Goal: Information Seeking & Learning: Stay updated

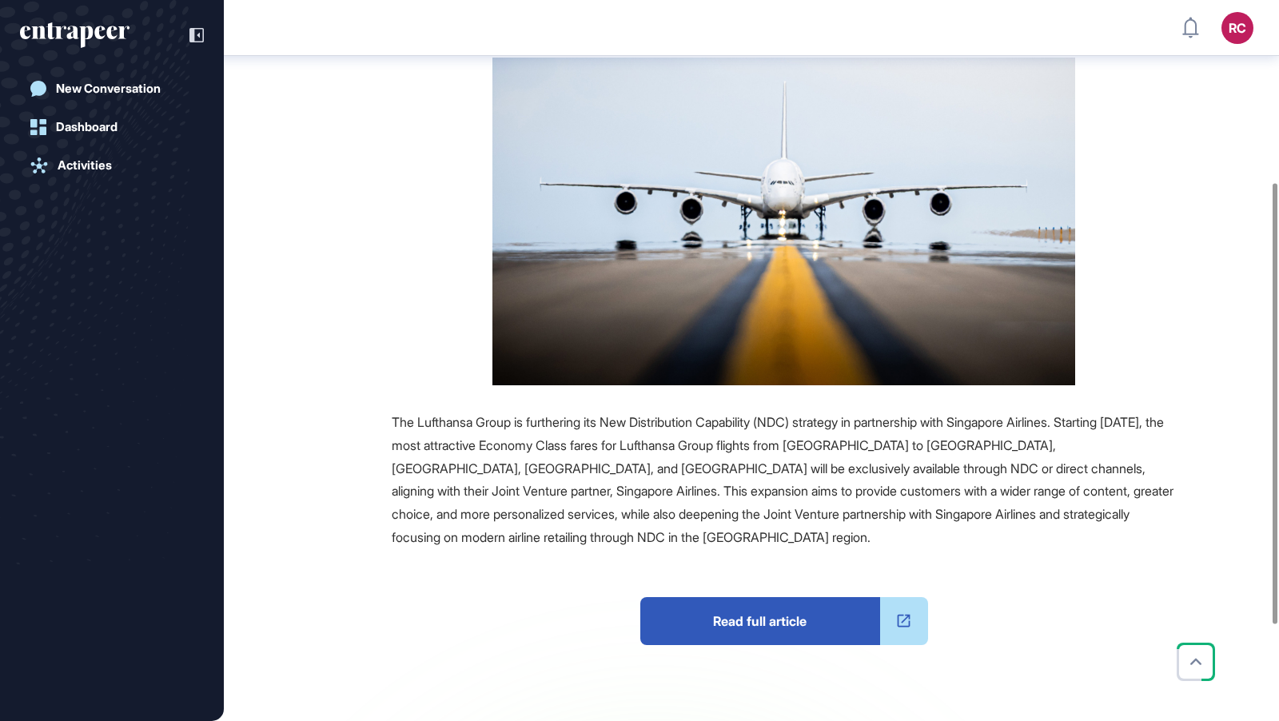
scroll to position [301, 0]
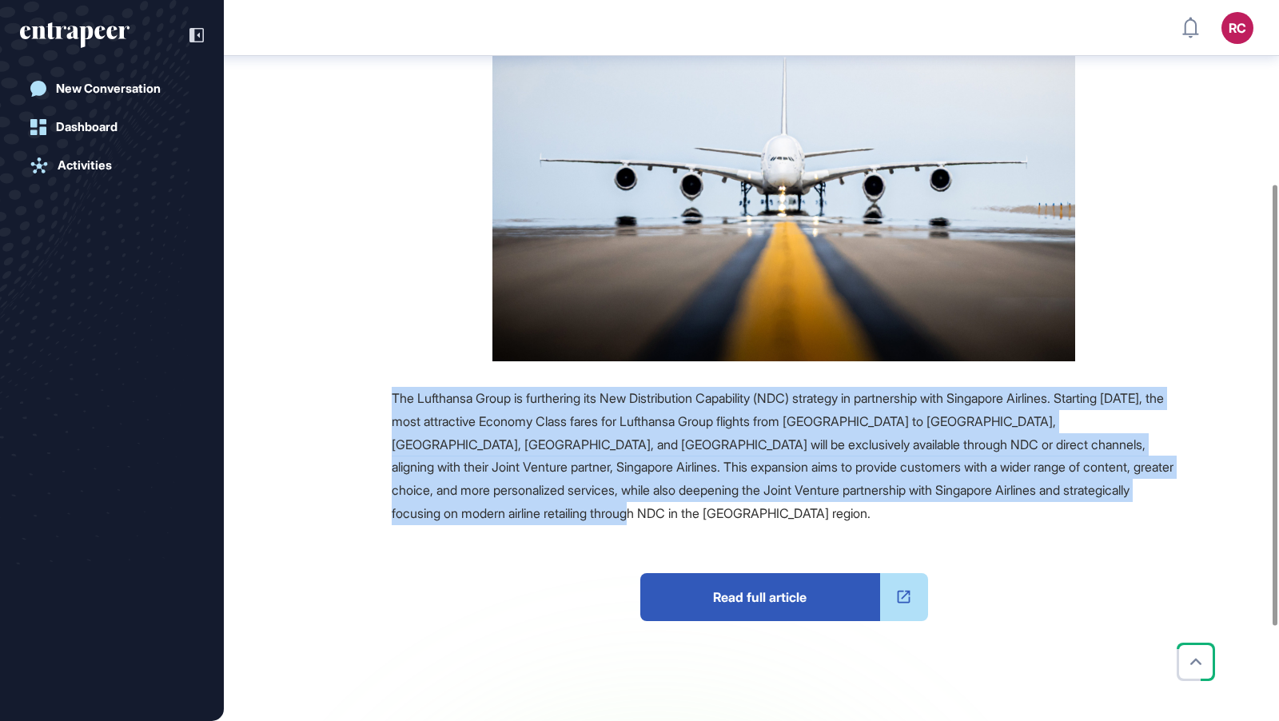
drag, startPoint x: 388, startPoint y: 392, endPoint x: 822, endPoint y: 520, distance: 453.5
click at [822, 520] on div "Source Reference Companies The Lufthansa Group is furthering its New Distributi…" at bounding box center [733, 431] width 885 height 795
copy span "The Lufthansa Group is furthering its New Distribution Capability (NDC) strateg…"
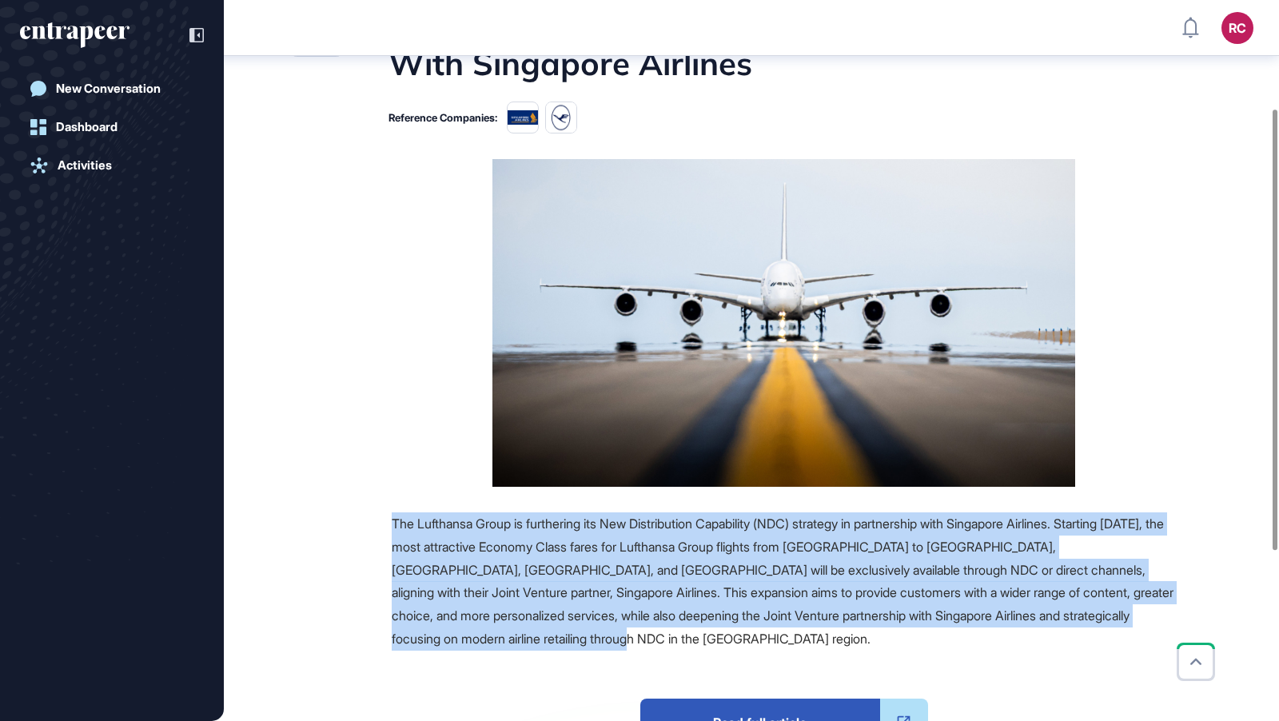
scroll to position [178, 0]
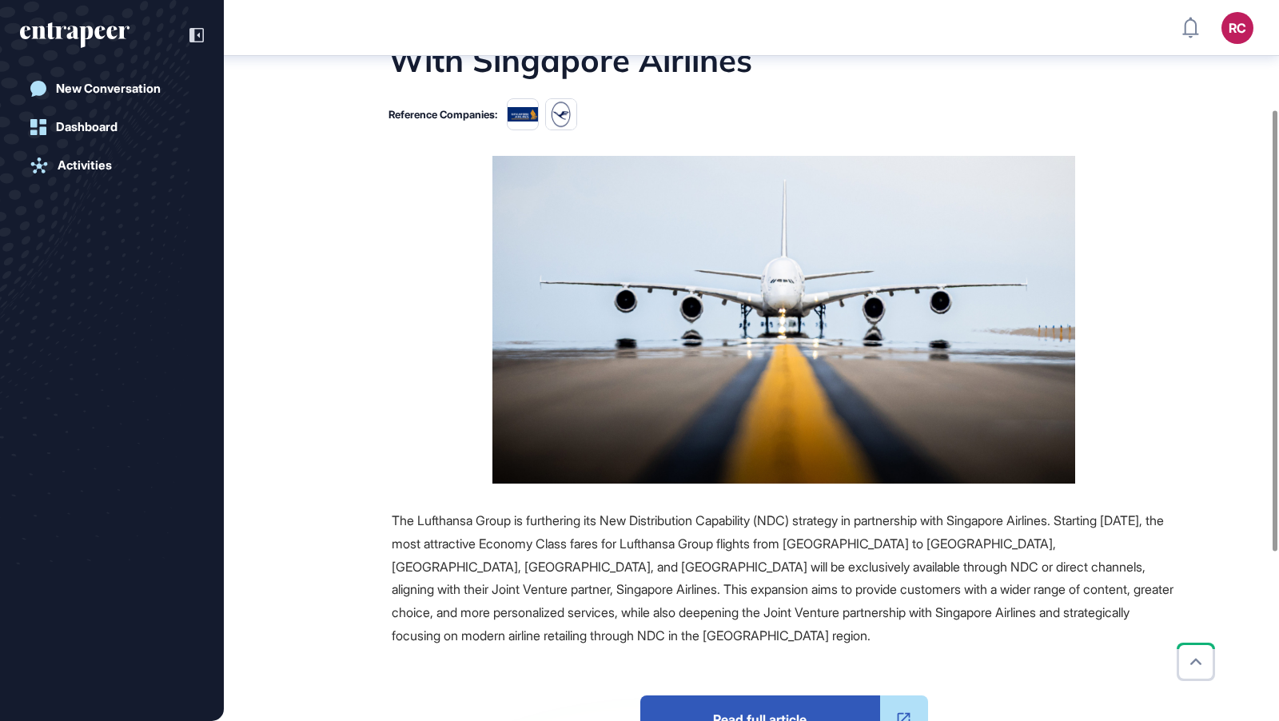
click at [396, 473] on figure at bounding box center [784, 320] width 784 height 328
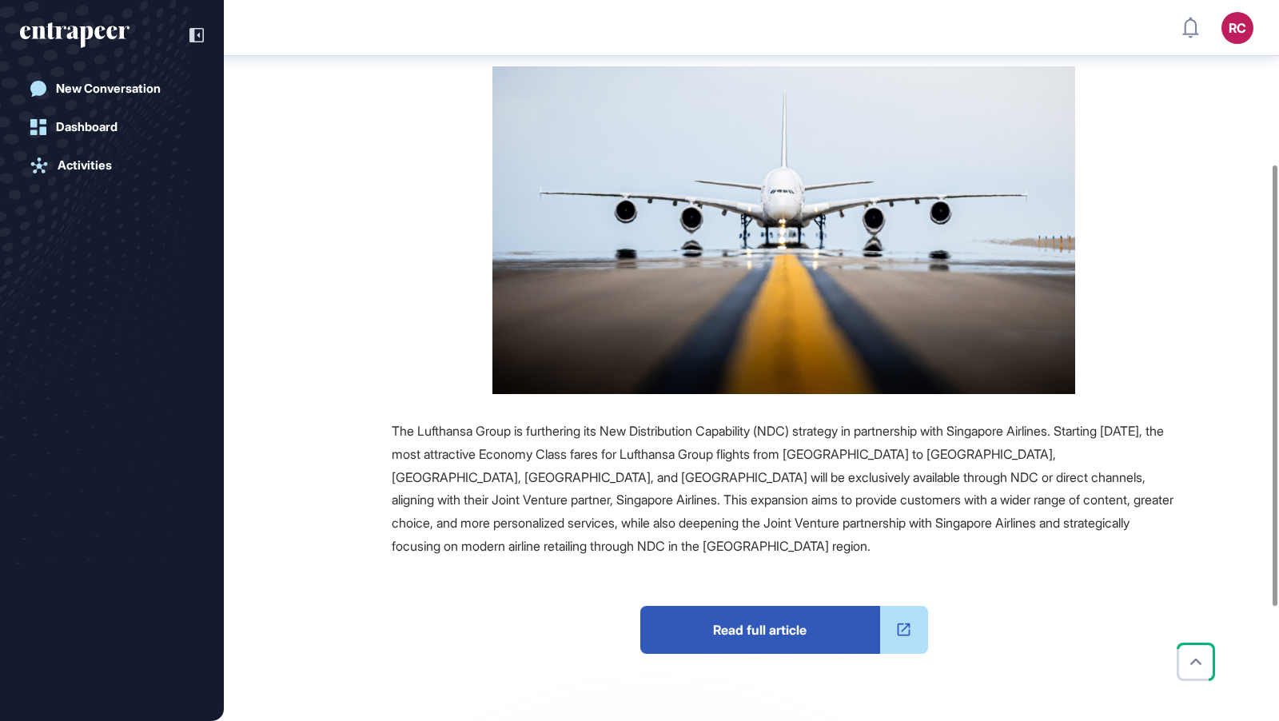
scroll to position [269, 0]
click at [792, 622] on span "Read full article" at bounding box center [760, 629] width 240 height 48
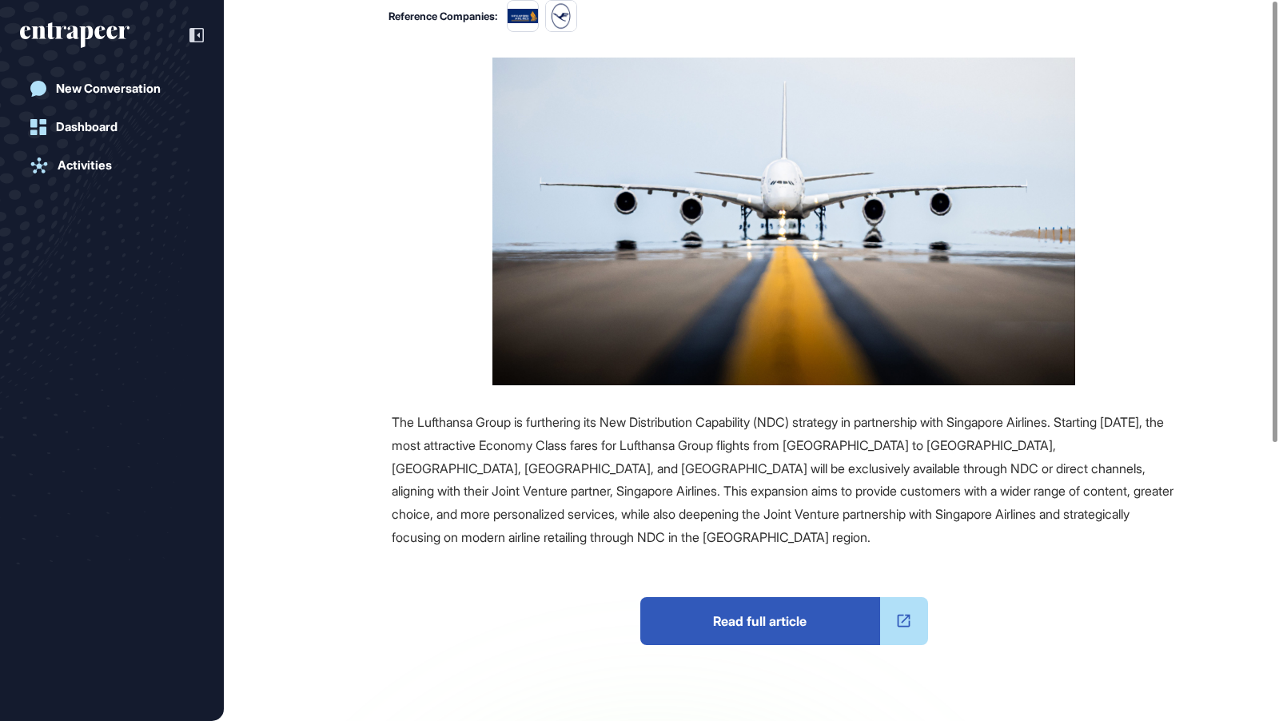
scroll to position [0, 0]
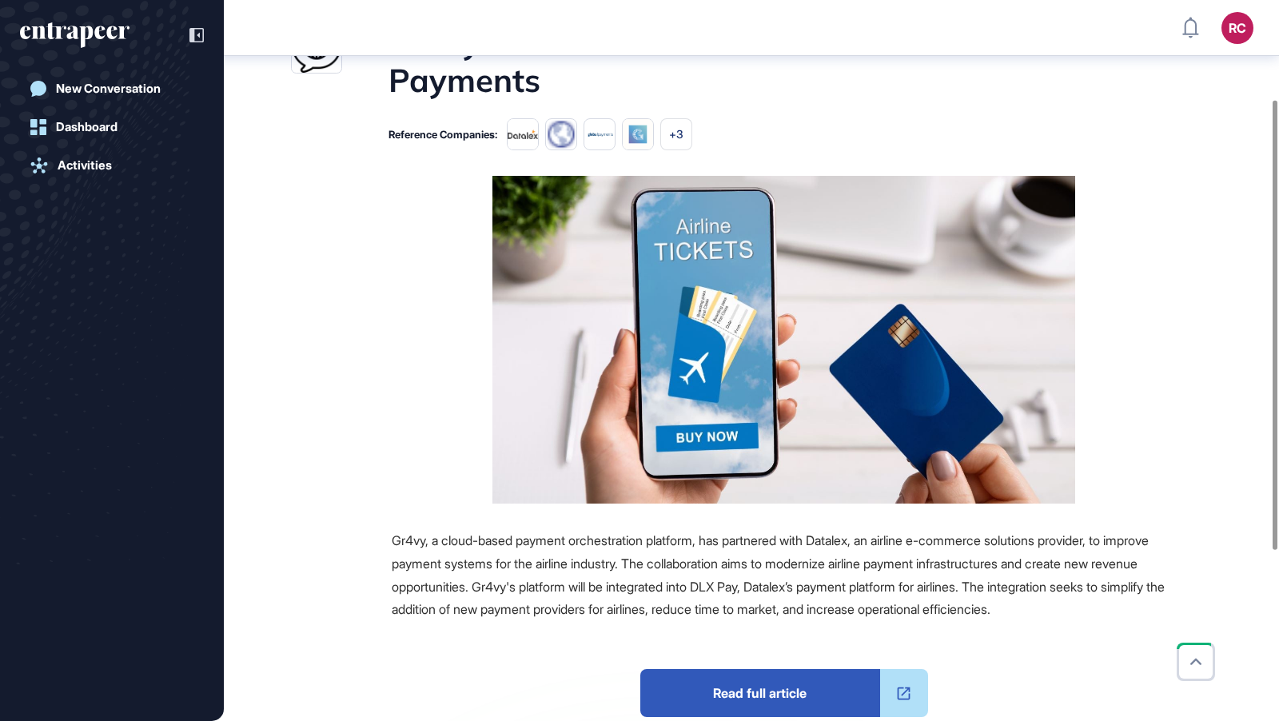
scroll to position [158, 0]
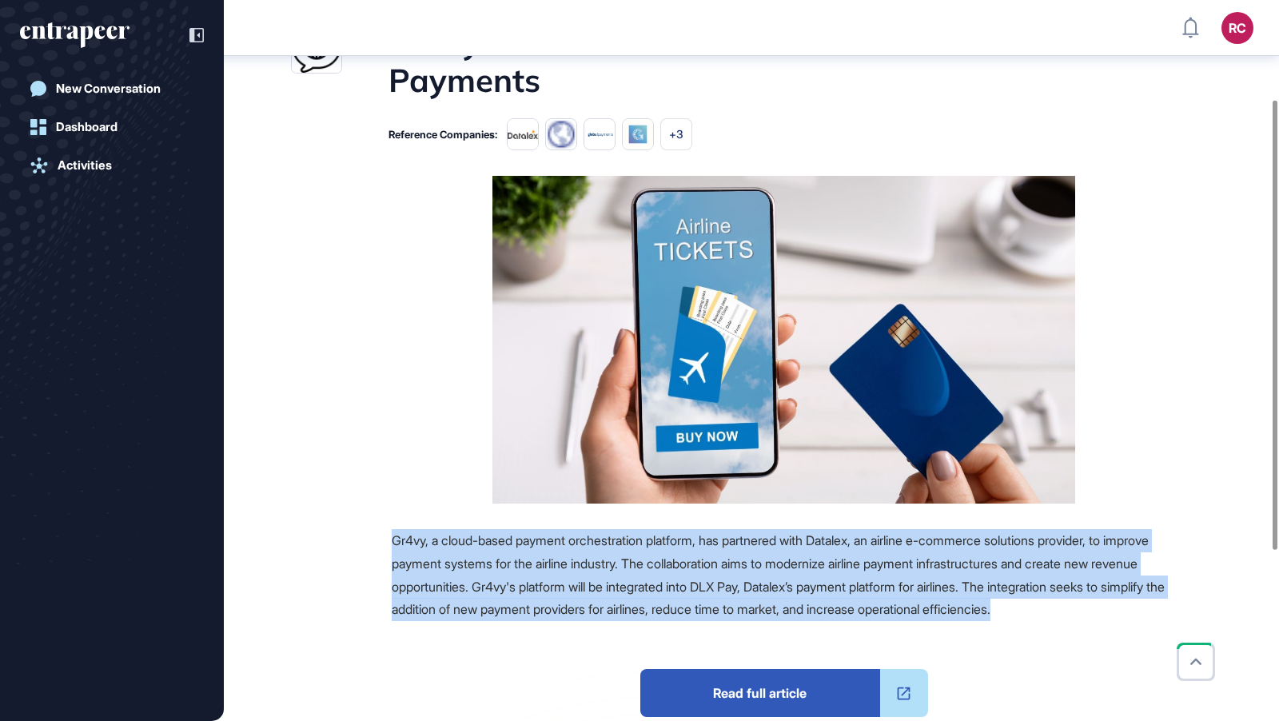
drag, startPoint x: 384, startPoint y: 536, endPoint x: 480, endPoint y: 633, distance: 135.7
click at [480, 634] on div "Source Reference Companies +4 Gr4vy, a cloud-based payment orchestration platfo…" at bounding box center [733, 550] width 885 height 749
copy span "Gr4vy, a cloud-based payment orchestration platform, has partnered with Datalex…"
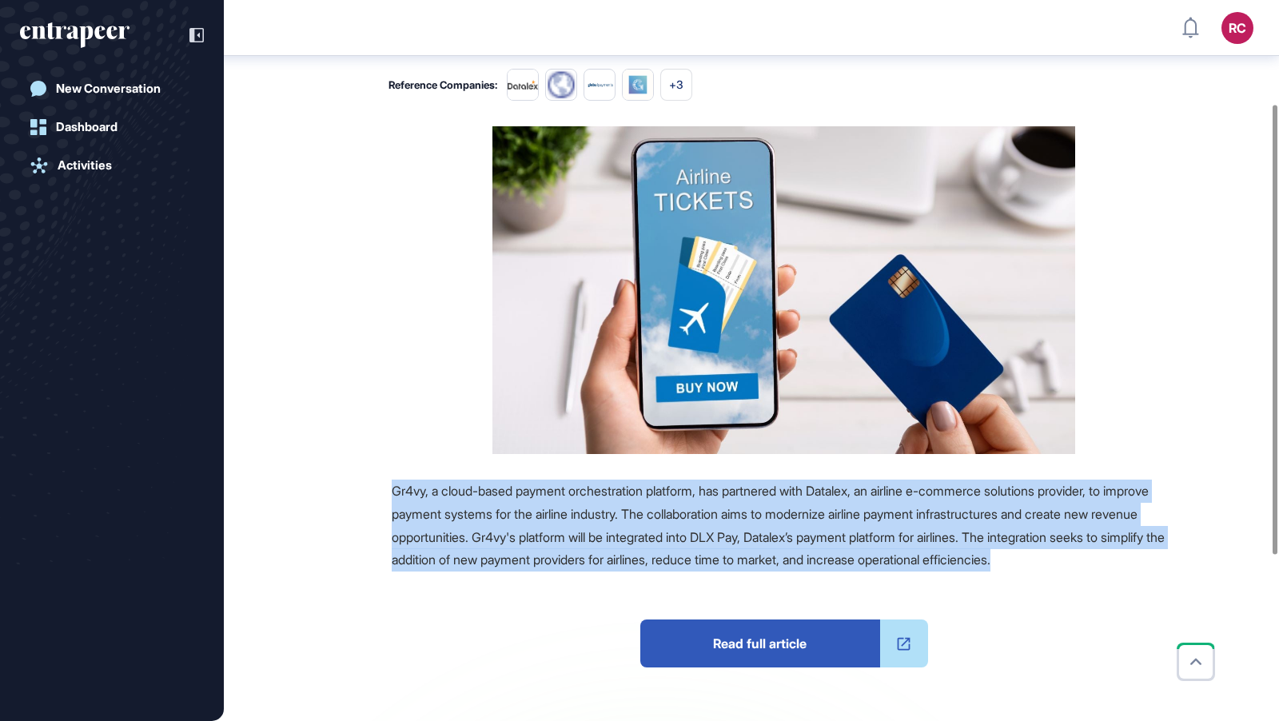
scroll to position [161, 0]
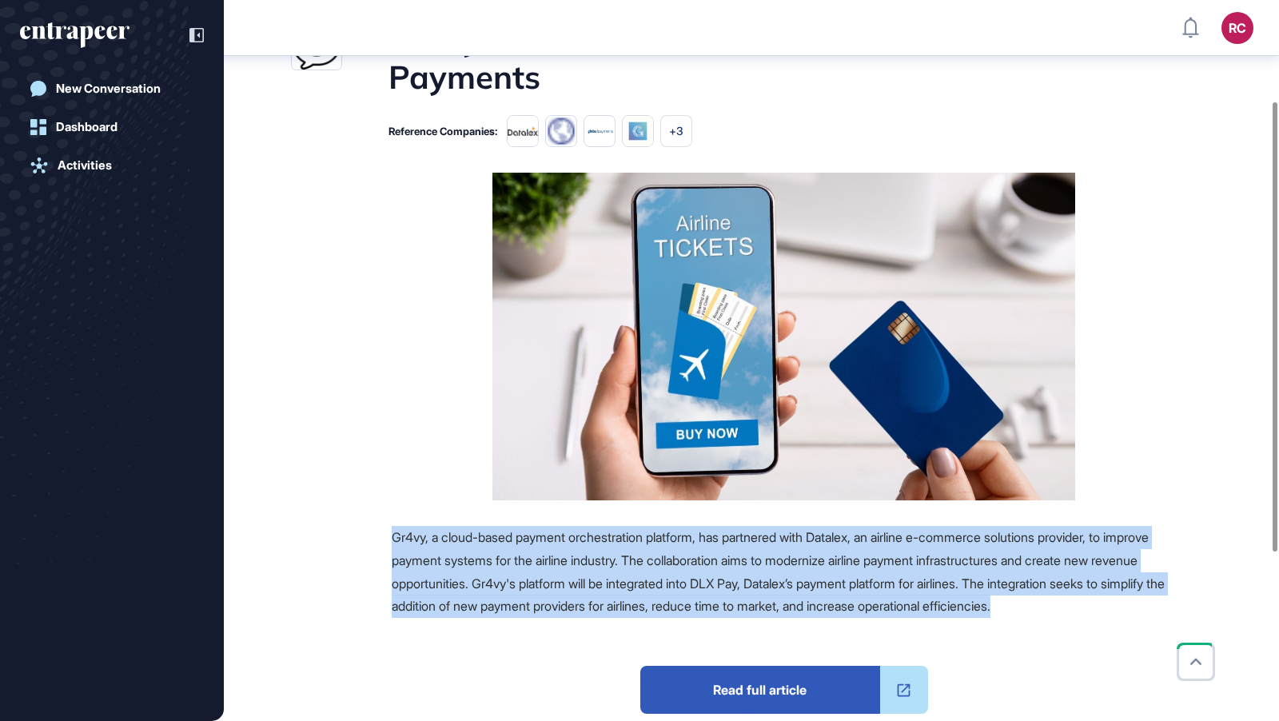
click at [491, 565] on span "Gr4vy, a cloud-based payment orchestration platform, has partnered with Datalex…" at bounding box center [778, 571] width 773 height 85
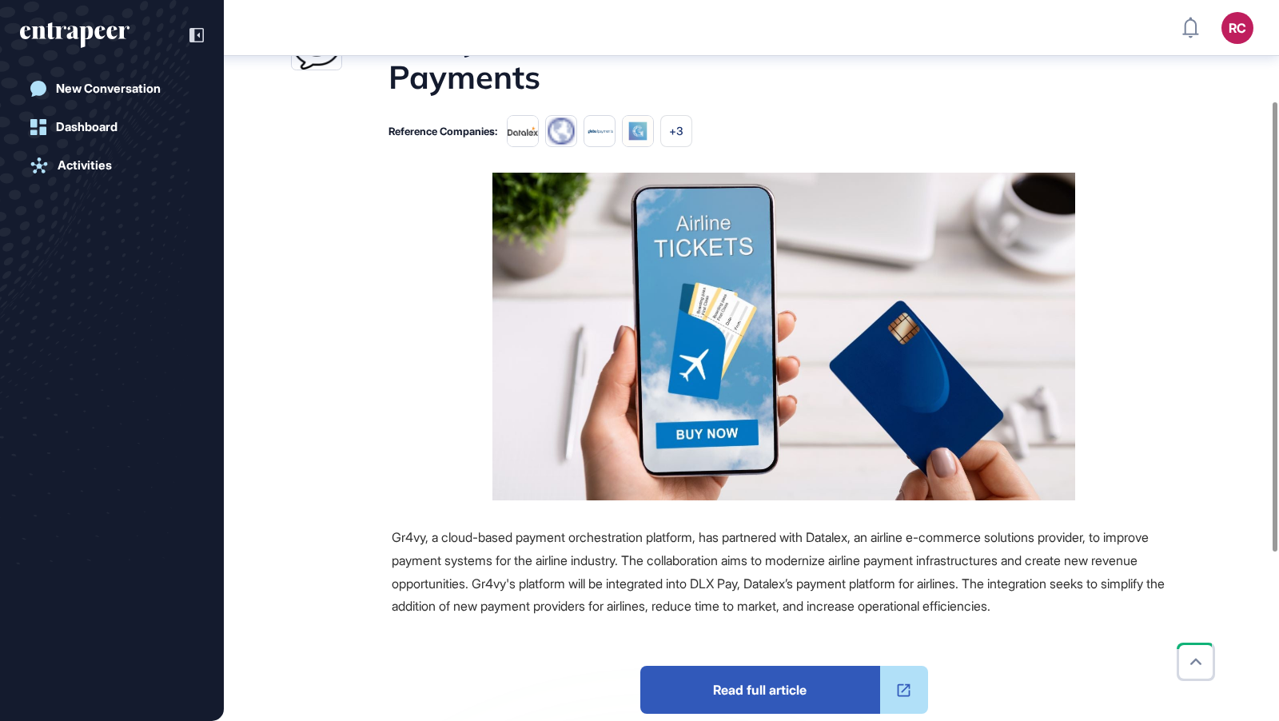
click at [764, 704] on span "Read full article" at bounding box center [760, 690] width 240 height 48
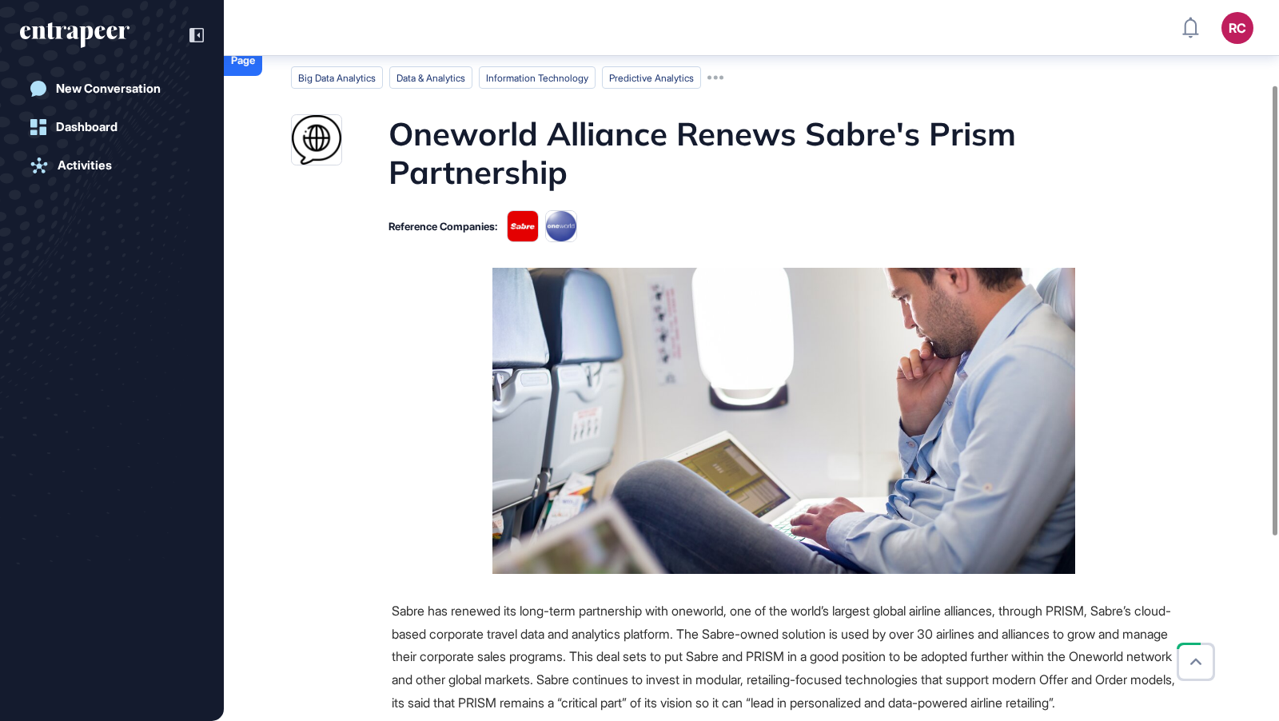
scroll to position [336, 0]
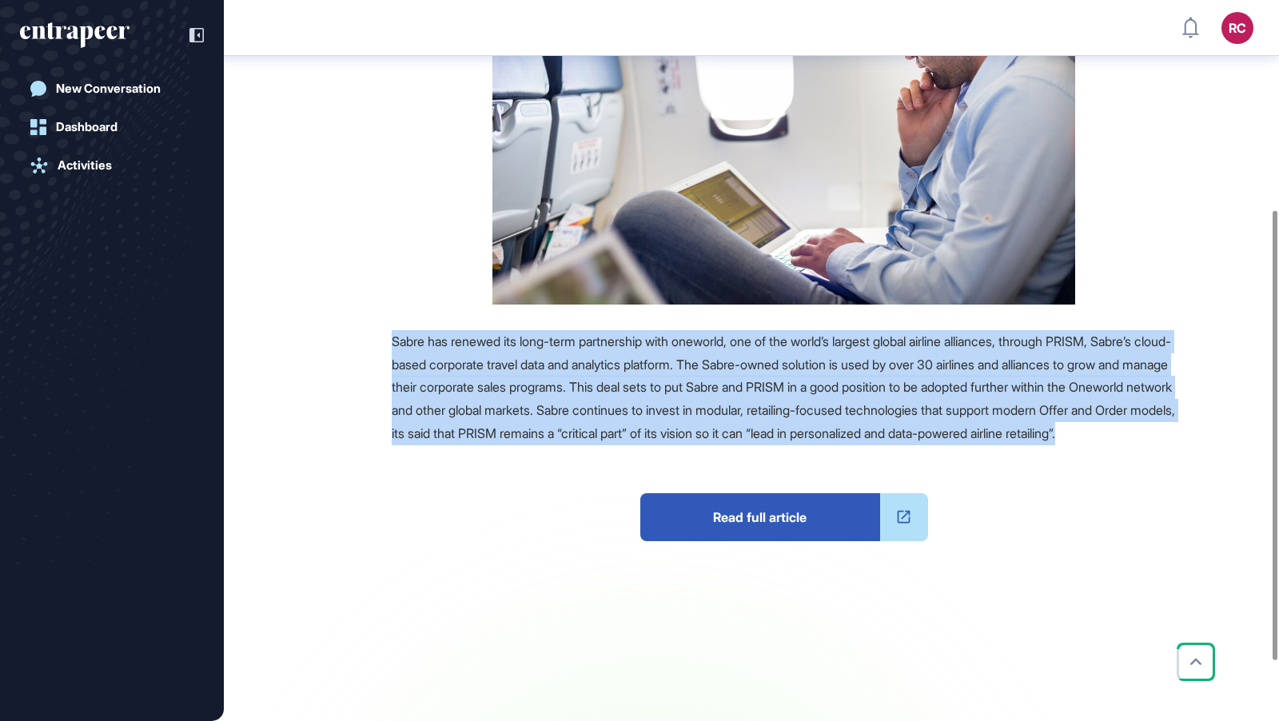
drag, startPoint x: 390, startPoint y: 332, endPoint x: 720, endPoint y: 456, distance: 352.9
click at [721, 458] on div "Source Reference Companies Sabre has renewed its long-term partnership with one…" at bounding box center [733, 373] width 885 height 751
copy span "Sabre has renewed its long-term partnership with oneworld, one of the world’s l…"
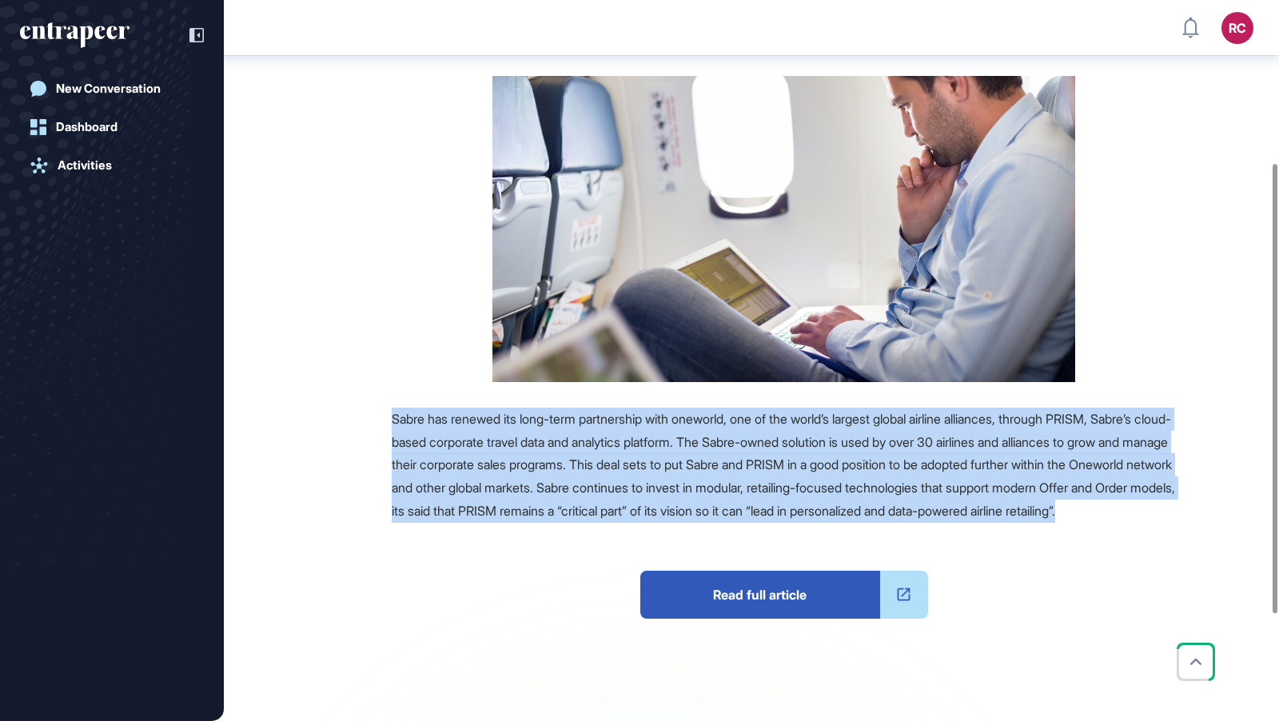
scroll to position [262, 0]
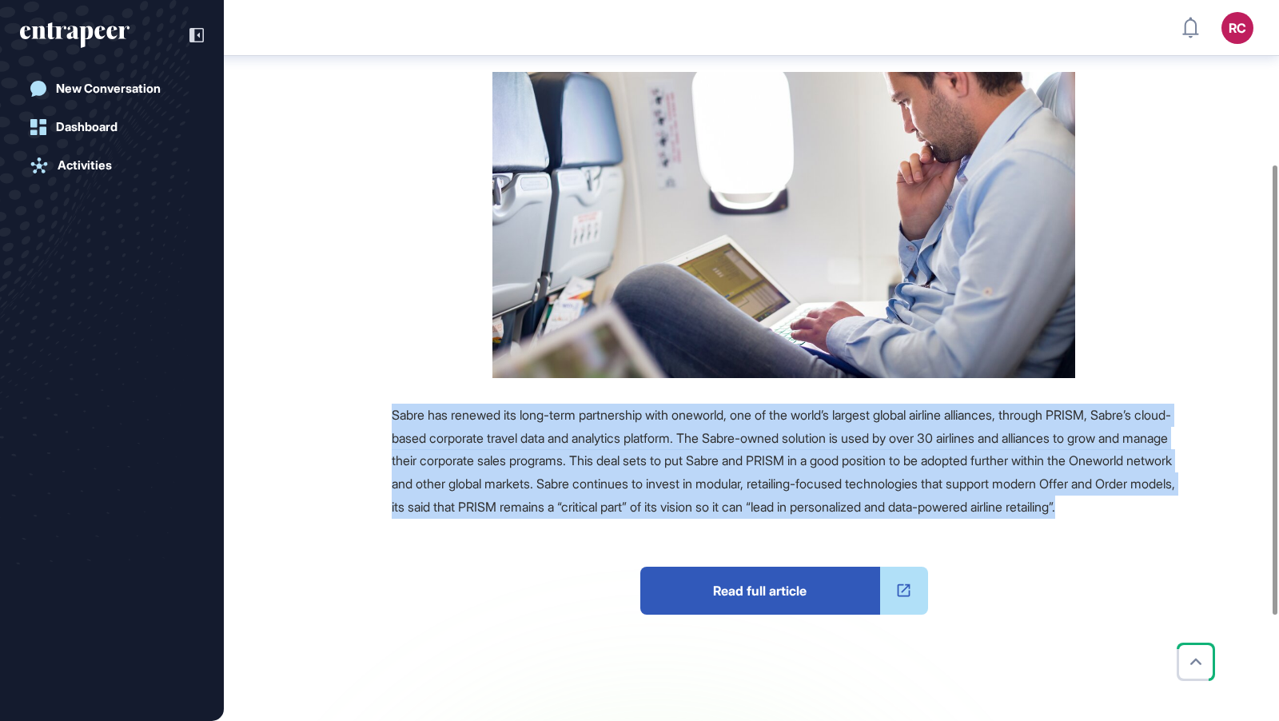
click at [730, 604] on span "Read full article" at bounding box center [760, 591] width 240 height 48
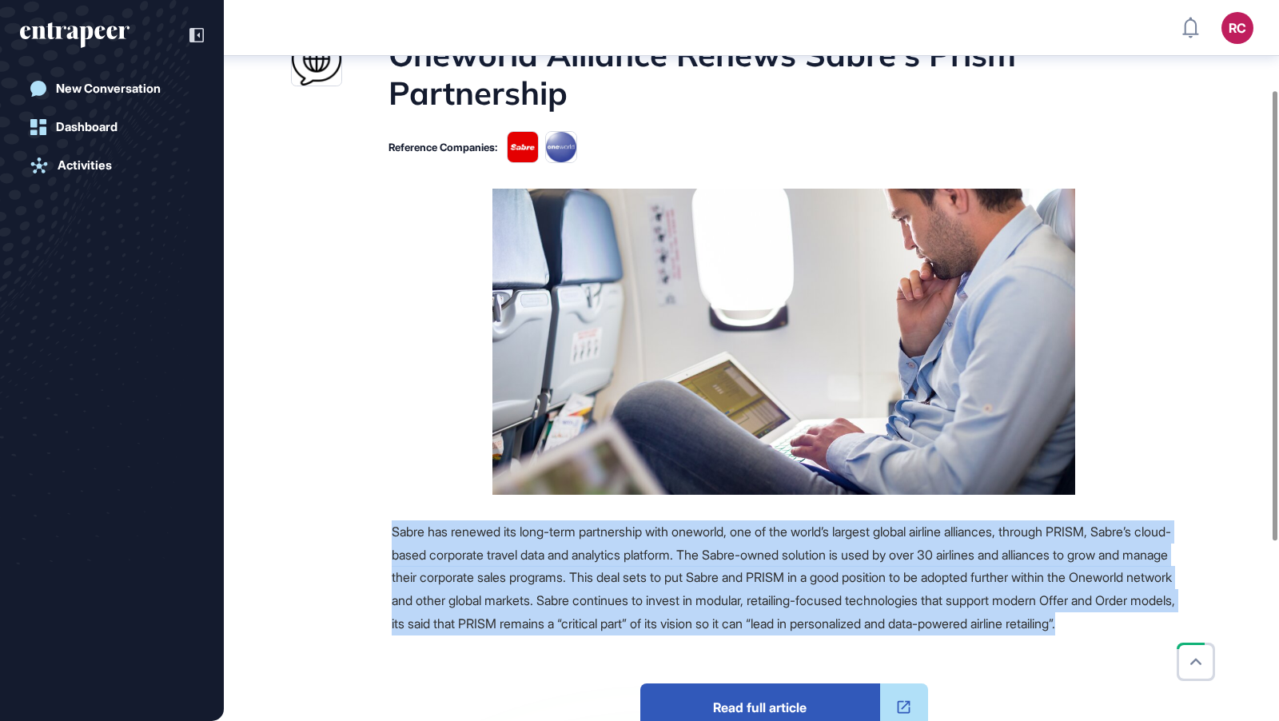
scroll to position [147, 0]
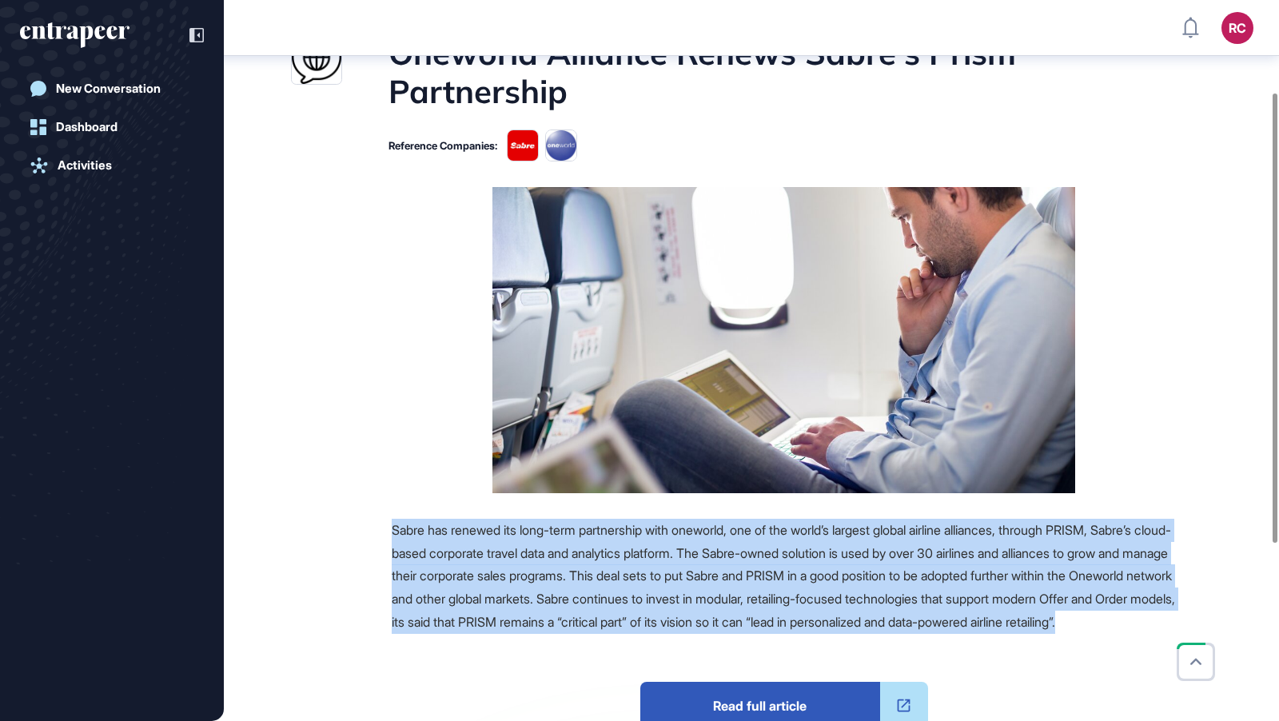
click at [392, 334] on figure at bounding box center [784, 340] width 784 height 306
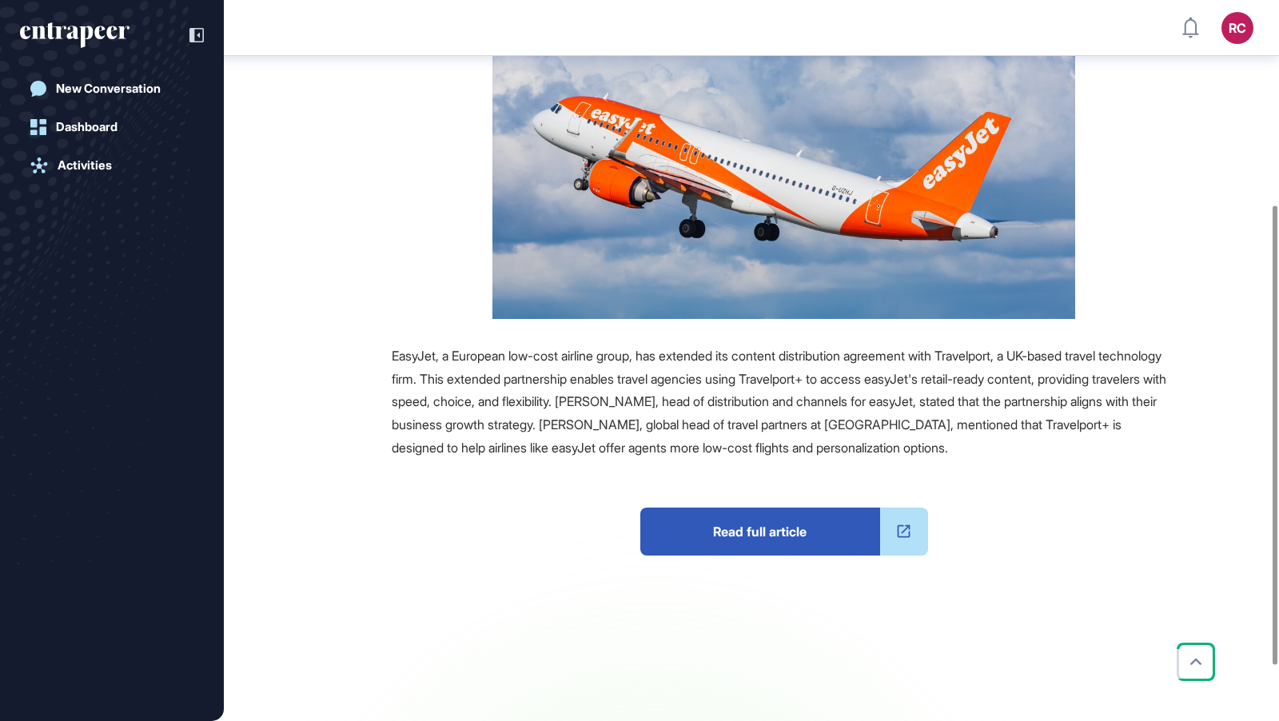
scroll to position [321, 0]
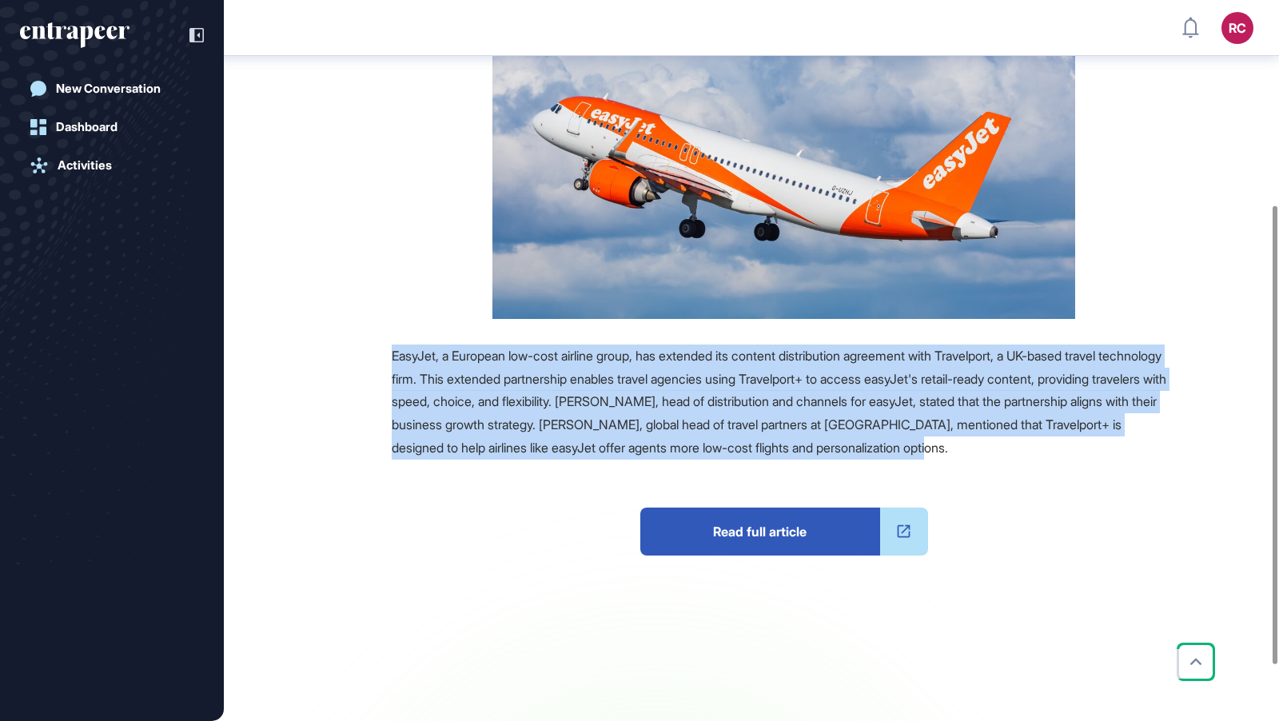
drag, startPoint x: 386, startPoint y: 352, endPoint x: 1139, endPoint y: 446, distance: 758.7
click at [1139, 446] on div "Source Reference Companies EasyJet, a European low-cost airline group, has exte…" at bounding box center [733, 388] width 885 height 751
copy span "EasyJet, a European low-cost airline group, has extended its content distributi…"
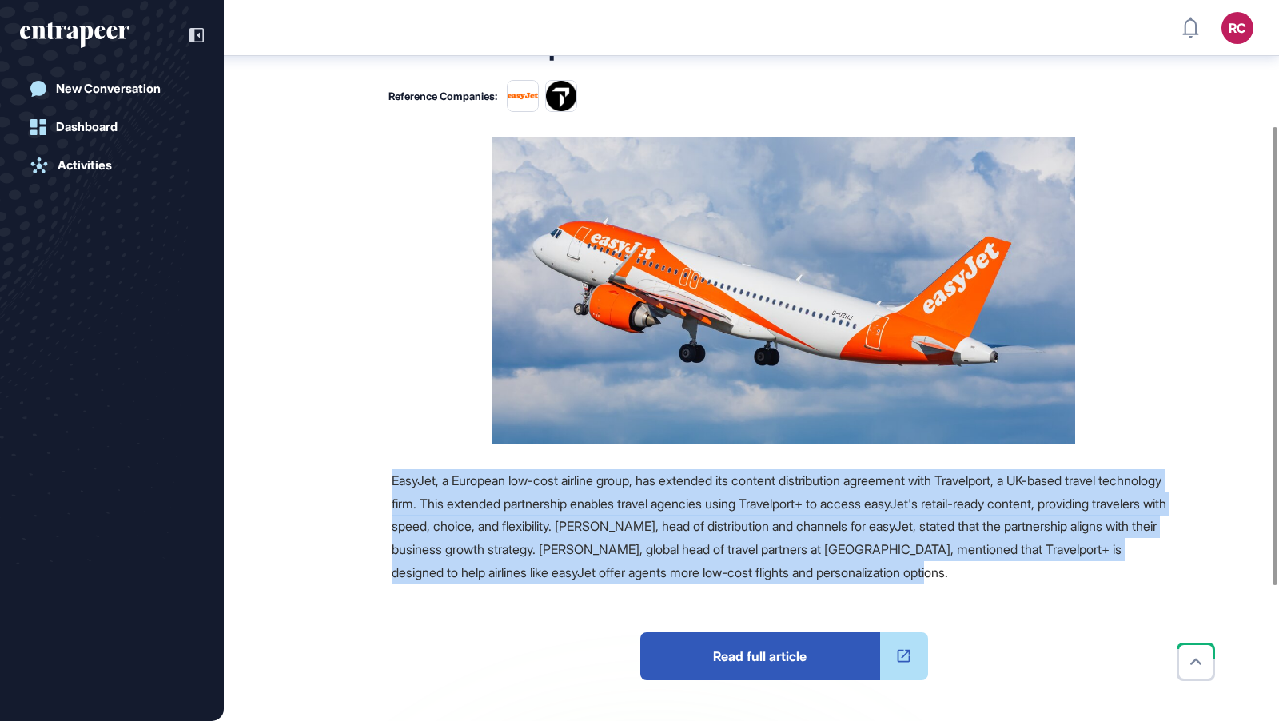
scroll to position [200, 0]
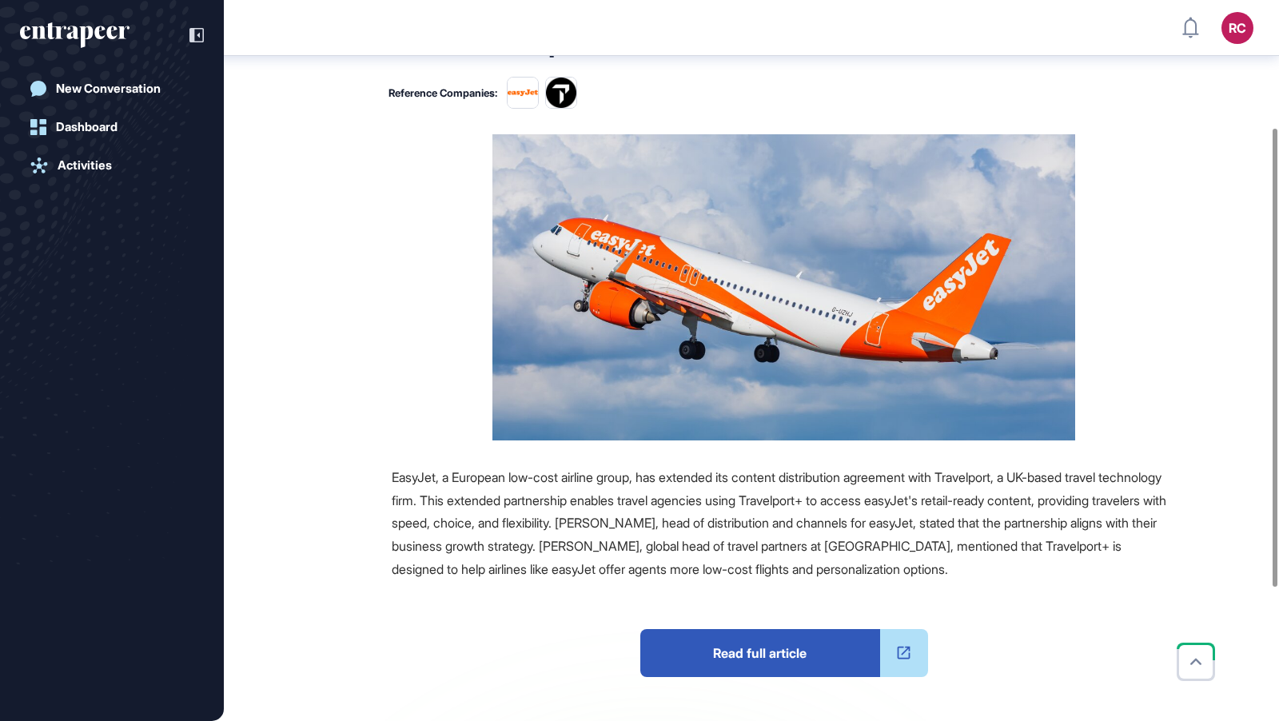
click at [348, 378] on div "Source Reference Companies EasyJet, a European low-cost airline group, has exte…" at bounding box center [733, 509] width 885 height 751
click at [811, 646] on span "Read full article" at bounding box center [760, 653] width 240 height 48
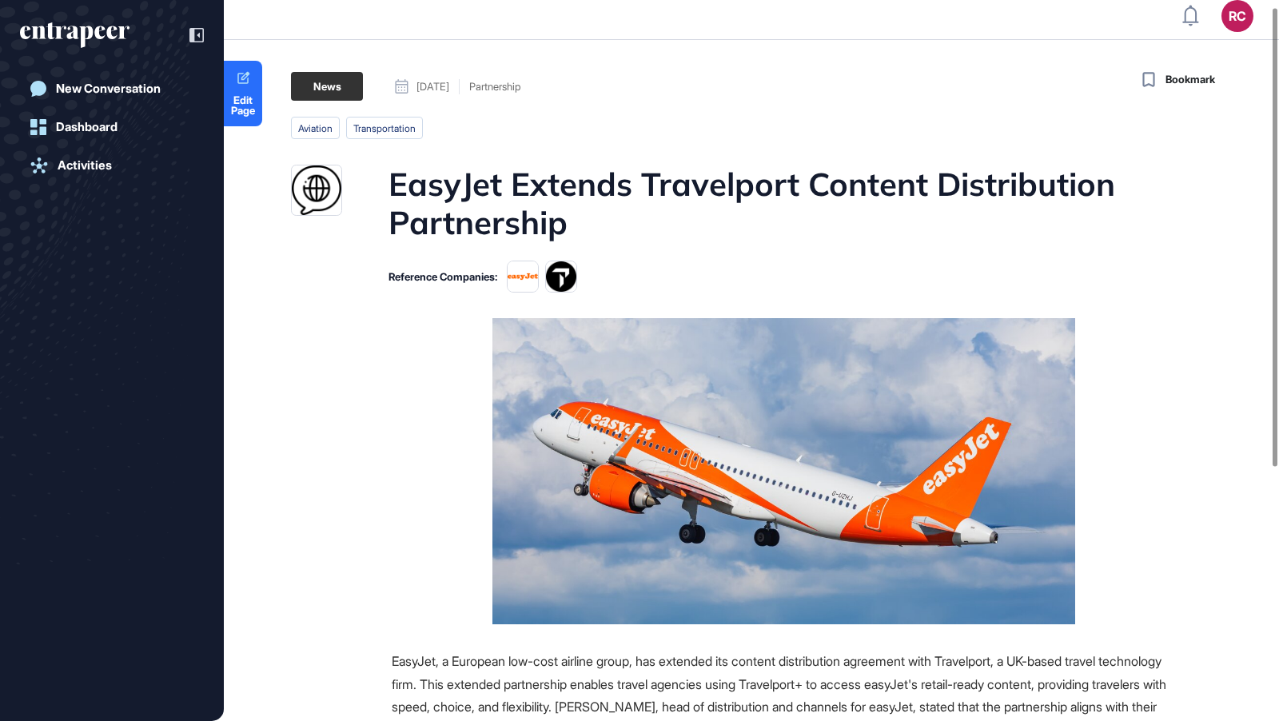
scroll to position [0, 0]
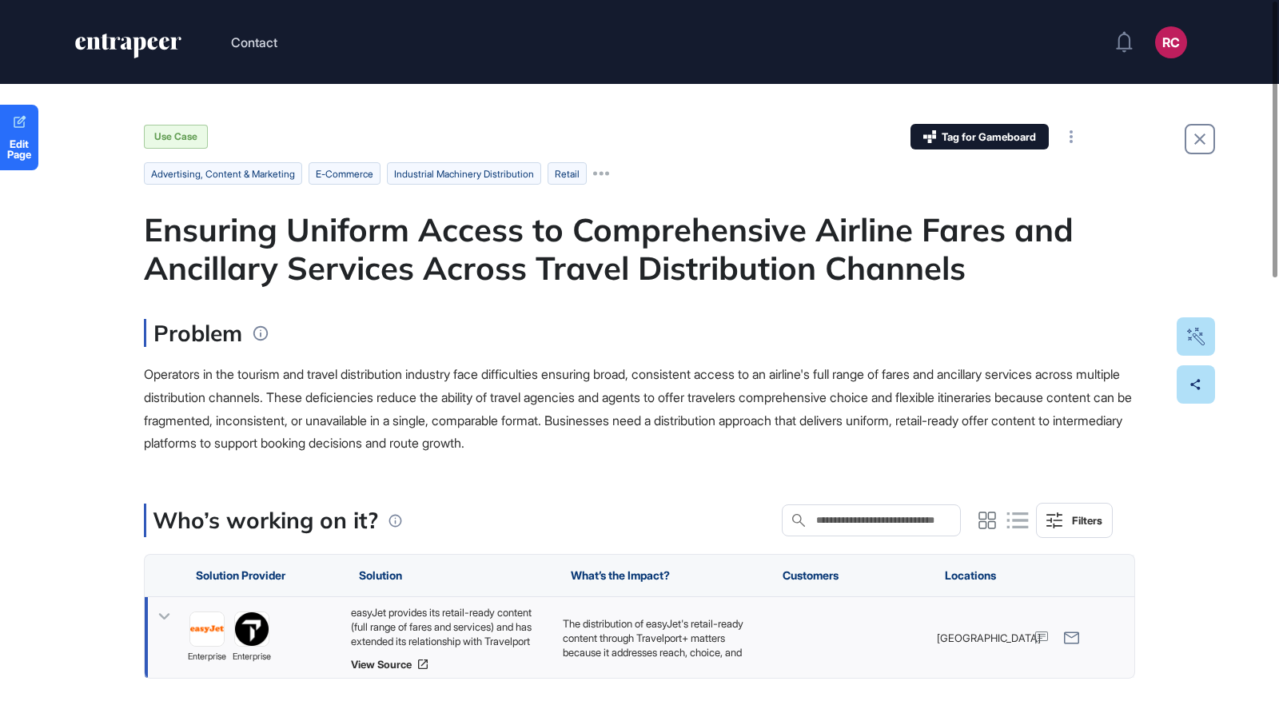
click at [471, 624] on div "easyJet provides its retail-ready content (full range of fares and services) an…" at bounding box center [449, 626] width 196 height 43
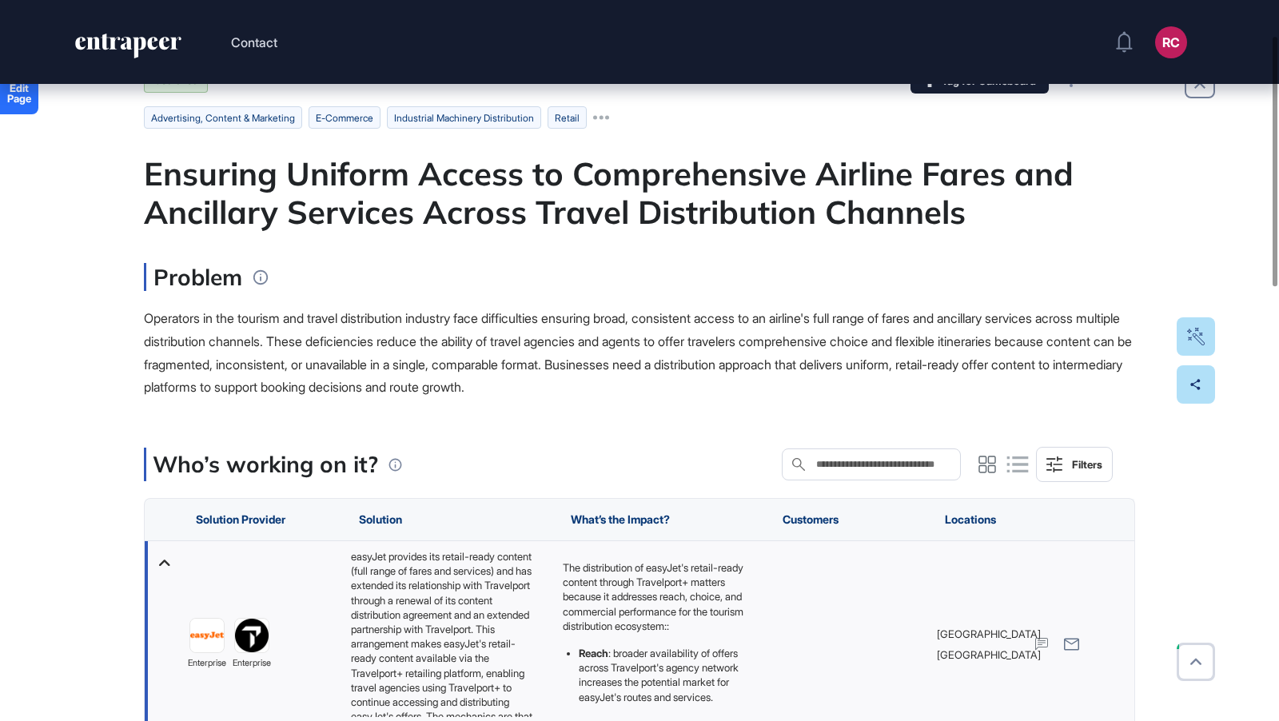
scroll to position [105, 0]
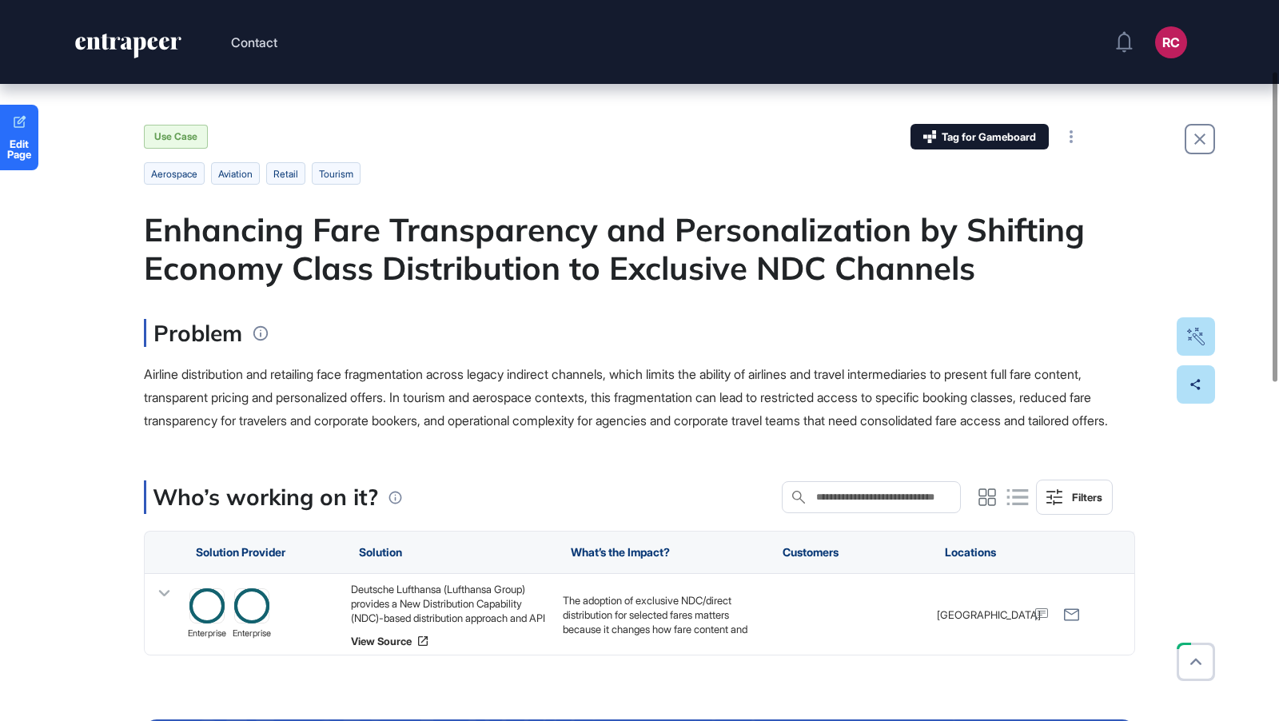
scroll to position [165, 0]
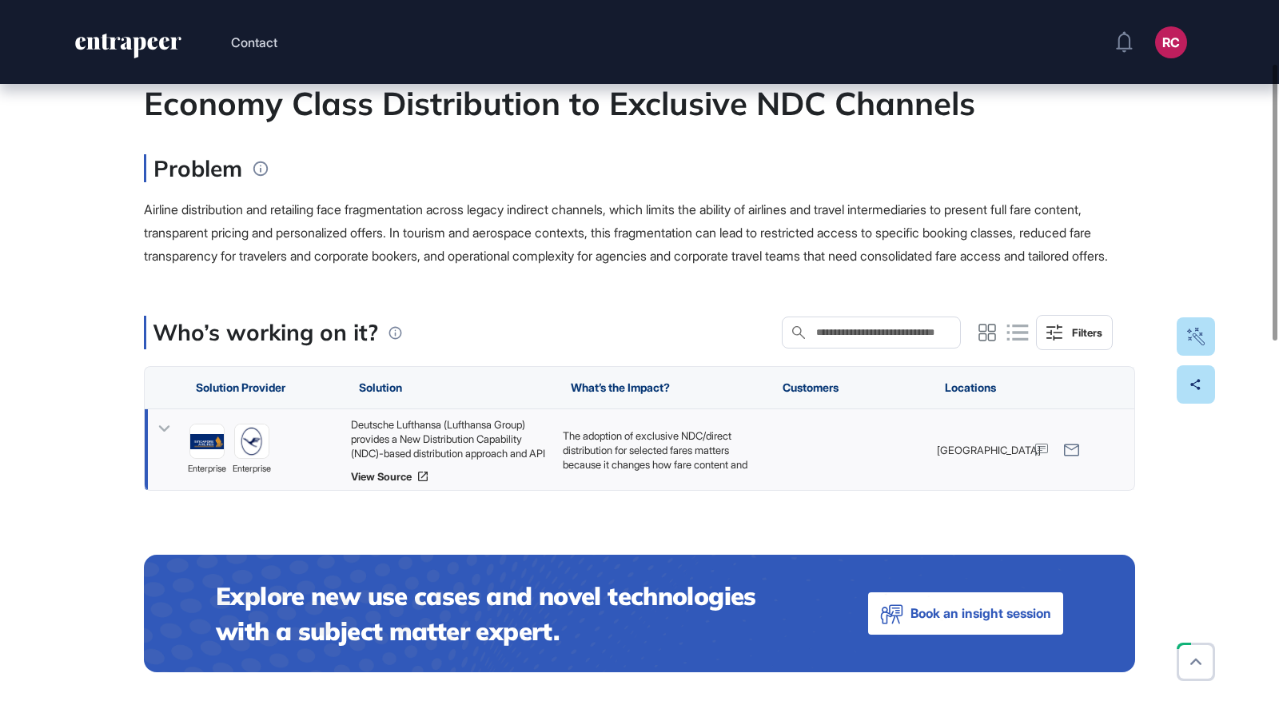
click at [512, 460] on div "Deutsche Lufthansa (Lufthansa Group) provides a New Distribution Capability (ND…" at bounding box center [449, 438] width 196 height 43
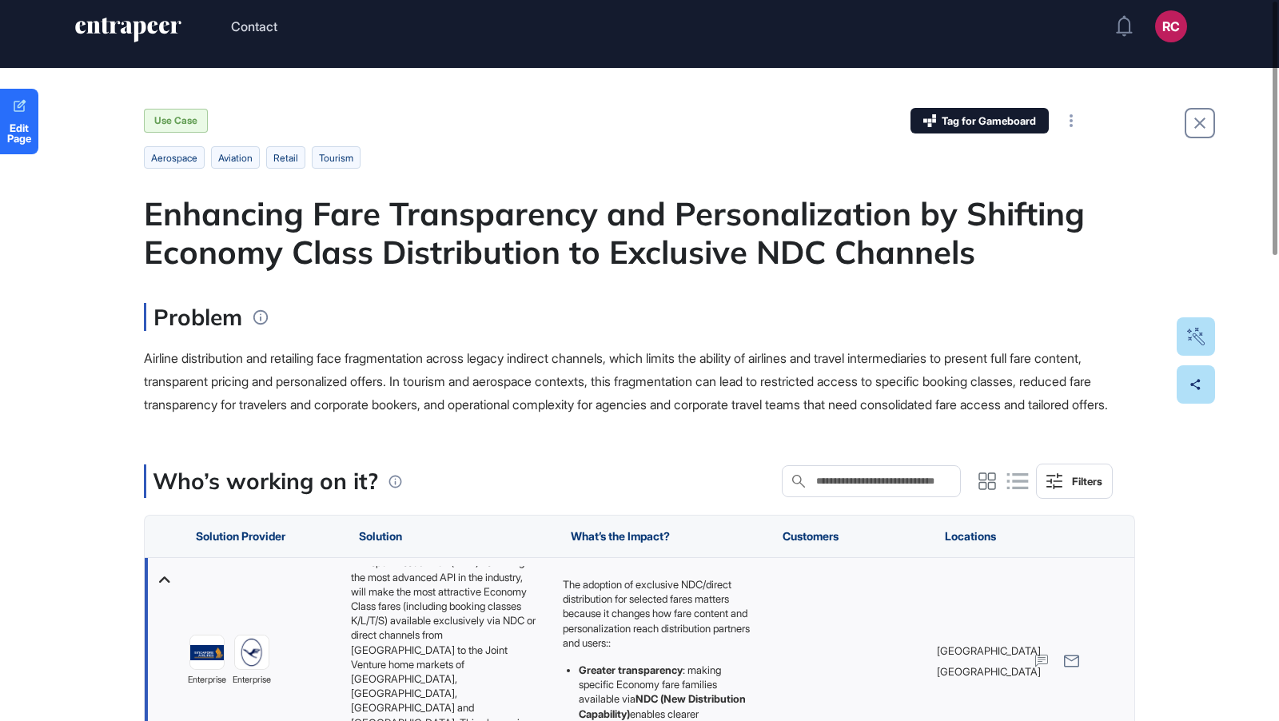
scroll to position [0, 0]
